Goal: Find specific page/section: Find specific page/section

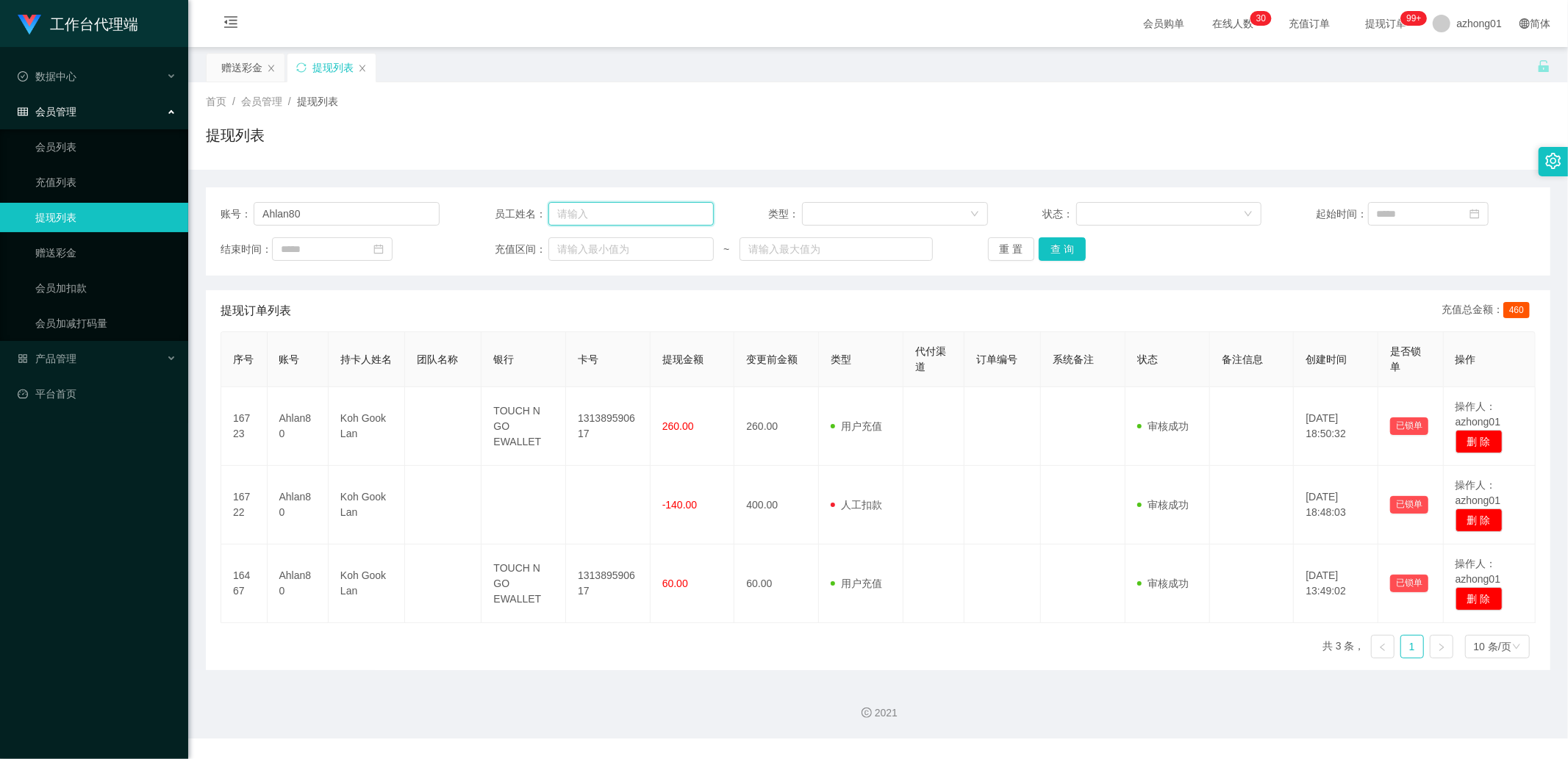
click at [633, 210] on input "text" at bounding box center [631, 214] width 166 height 24
paste input "ChiatYaw"
type input "ChiatYaw"
click at [585, 213] on input "text" at bounding box center [631, 214] width 166 height 24
paste input "ChiatYaw"
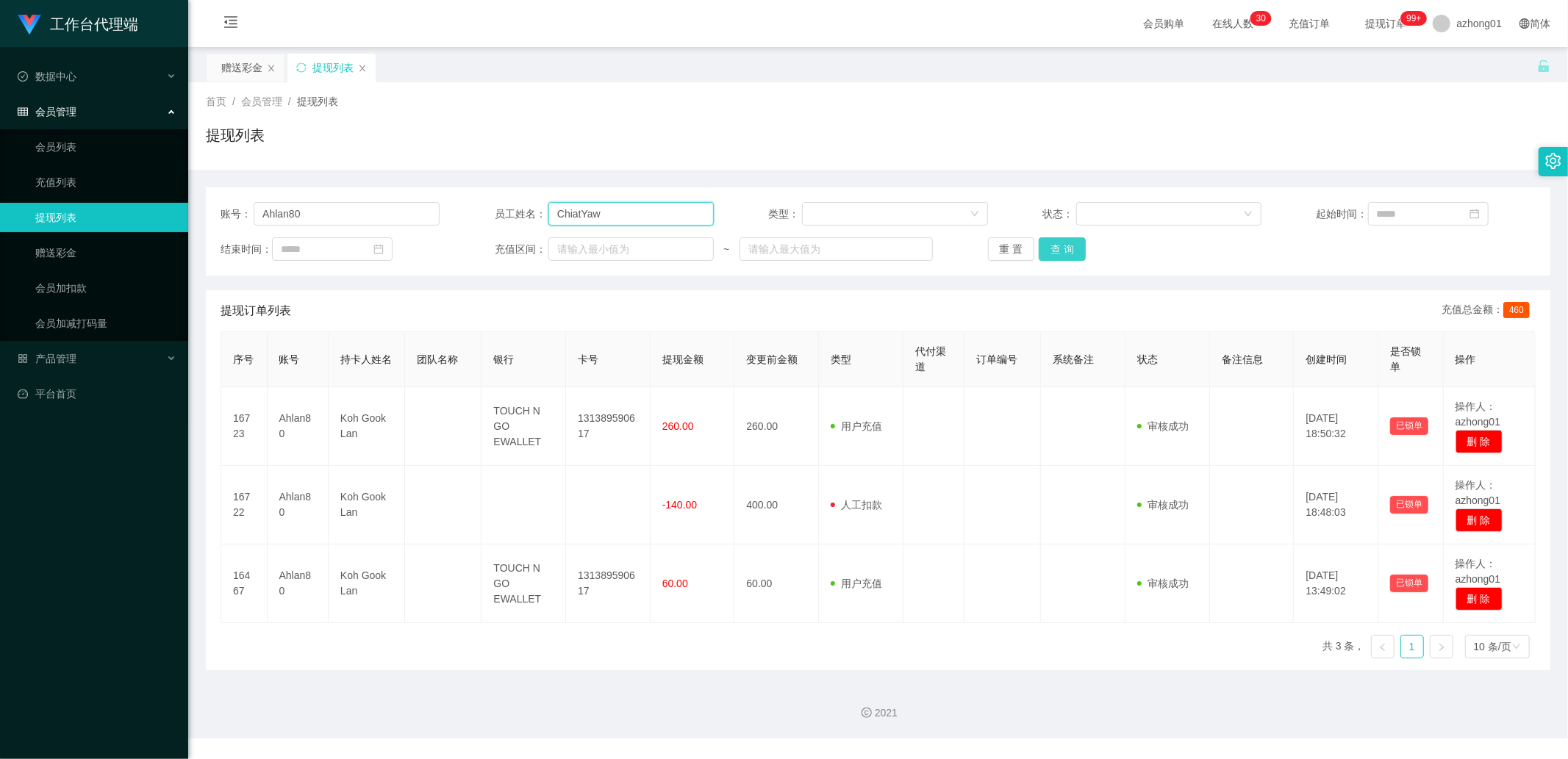
type input "ChiatYaw"
click at [1062, 254] on button "查 询" at bounding box center [1062, 249] width 47 height 24
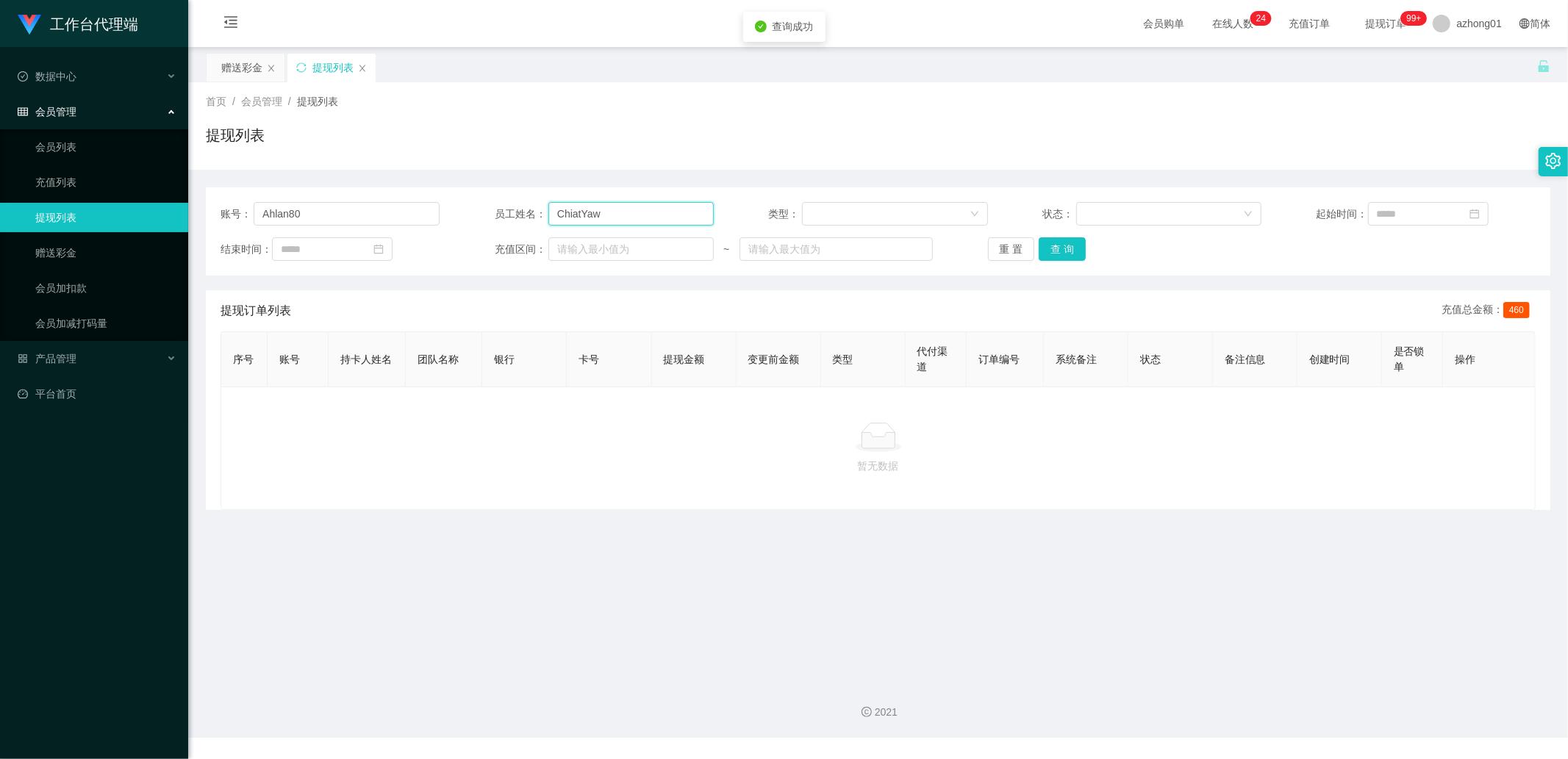
click at [652, 221] on input "ChiatYaw" at bounding box center [631, 214] width 166 height 24
